Goal: Information Seeking & Learning: Learn about a topic

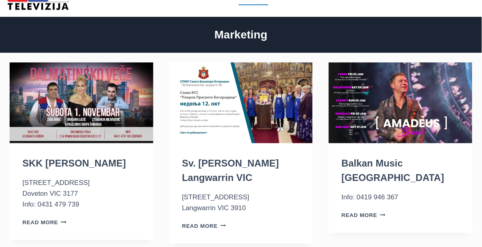
click at [104, 83] on img "SKK Nikola Tesla" at bounding box center [82, 102] width 144 height 81
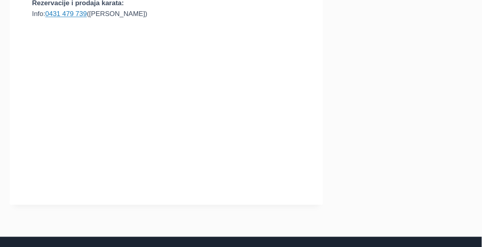
scroll to position [189, 0]
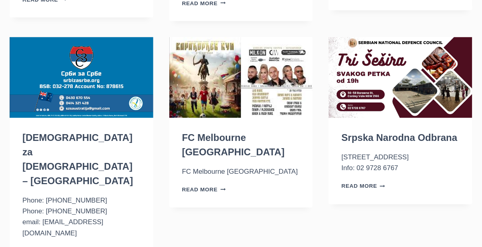
scroll to position [266, 0]
